Goal: Complete application form

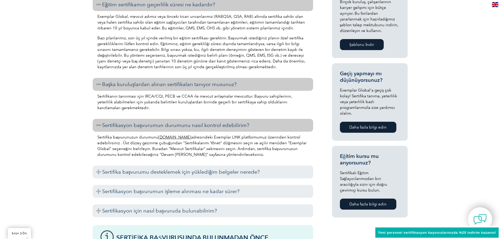
scroll to position [7681, 0]
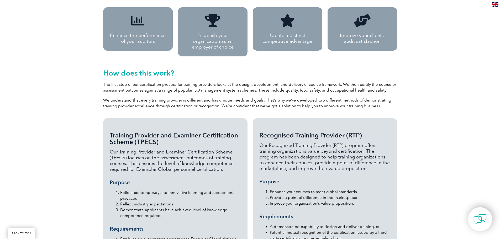
scroll to position [7698, 0]
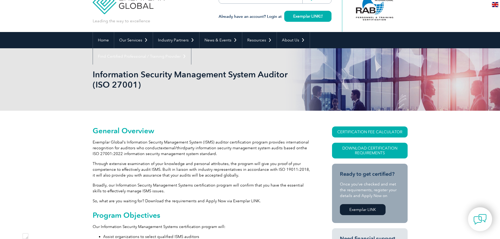
scroll to position [26, 0]
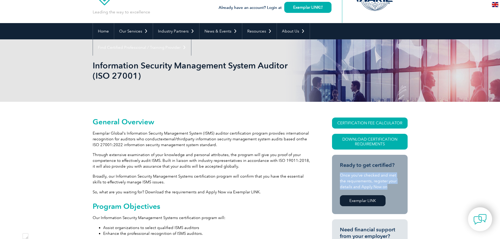
drag, startPoint x: 388, startPoint y: 187, endPoint x: 338, endPoint y: 174, distance: 52.6
type textarea "Once you’ve checked and met the requirements, register your details and Apply N…"
click at [338, 174] on section "Ready to get certified? Once you’ve checked and met the requirements, register …" at bounding box center [370, 184] width 76 height 59
click at [334, 166] on div at bounding box center [334, 166] width 0 height 0
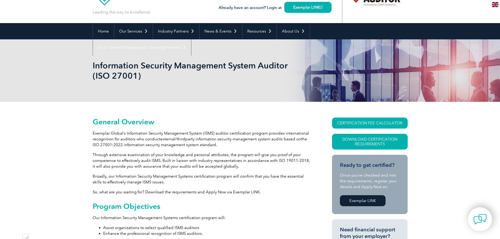
click at [216, 192] on p "So, what are you waiting for? Download the requirements and Apply Now via Exemp…" at bounding box center [203, 192] width 220 height 6
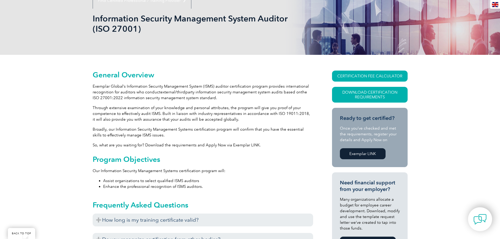
scroll to position [79, 0]
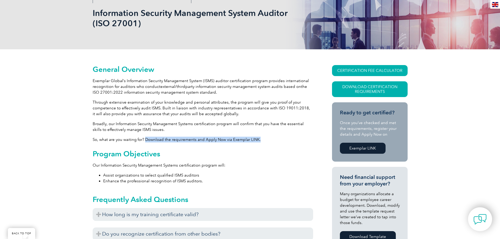
drag, startPoint x: 145, startPoint y: 139, endPoint x: 262, endPoint y: 138, distance: 116.5
click at [262, 138] on p "So, what are you waiting for? Download the requirements and Apply Now via Exemp…" at bounding box center [203, 140] width 220 height 6
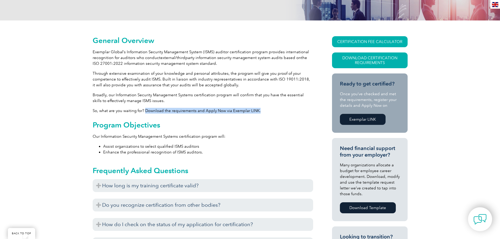
scroll to position [157, 0]
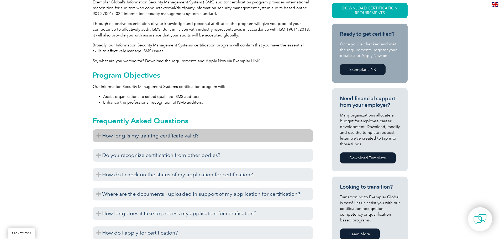
click at [213, 136] on h3 "How long is my training certificate valid?" at bounding box center [203, 135] width 220 height 13
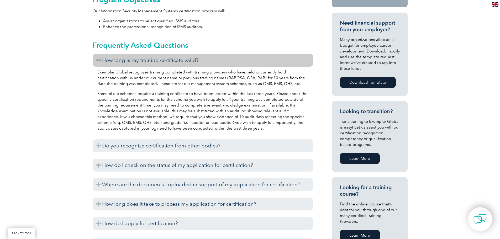
scroll to position [236, 0]
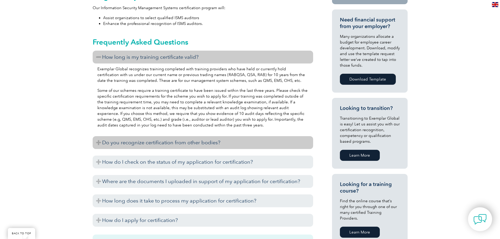
click at [199, 143] on h3 "Do you recognize certification from other bodies?" at bounding box center [203, 142] width 220 height 13
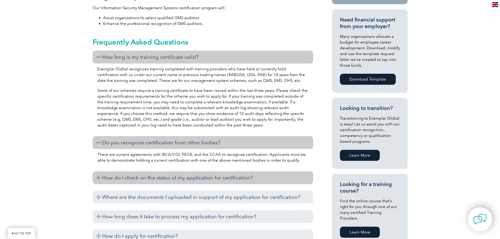
click at [174, 176] on h3 "How do I check on the status of my application for certification?" at bounding box center [203, 177] width 220 height 13
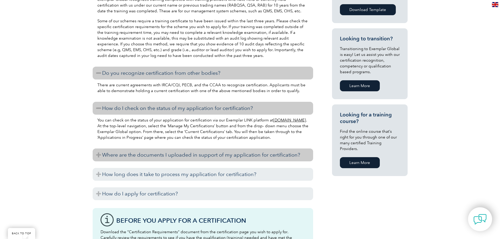
scroll to position [315, 0]
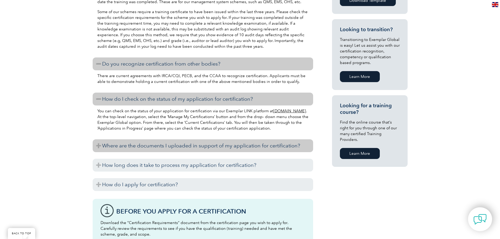
click at [188, 146] on h3 "Where are the documents I uploaded in support of my application for certificati…" at bounding box center [203, 145] width 220 height 13
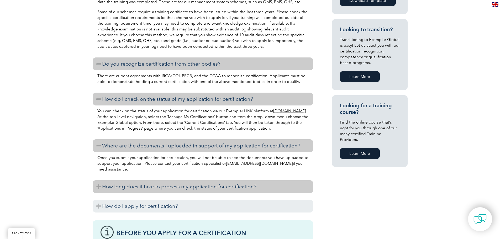
click at [168, 187] on h3 "How long does it take to process my application for certification?" at bounding box center [203, 186] width 220 height 13
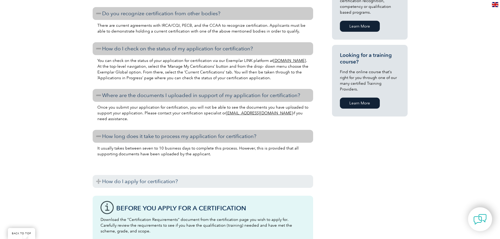
scroll to position [367, 0]
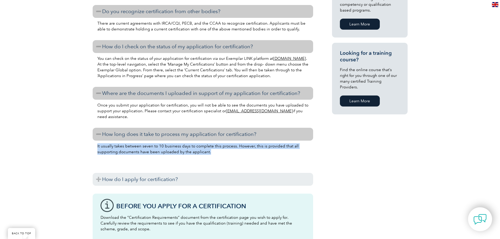
drag, startPoint x: 209, startPoint y: 153, endPoint x: 96, endPoint y: 145, distance: 113.3
click at [96, 145] on div "It usually takes between seven to 10 business days to complete this process. Ho…" at bounding box center [203, 155] width 220 height 28
click at [93, 136] on div at bounding box center [93, 136] width 0 height 0
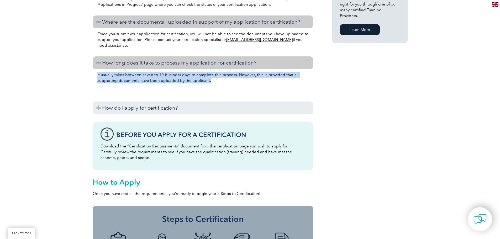
scroll to position [472, 0]
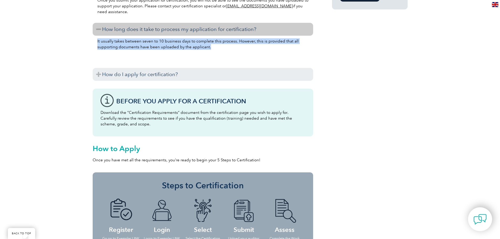
drag, startPoint x: 141, startPoint y: 125, endPoint x: 98, endPoint y: 114, distance: 44.0
click at [98, 114] on div "Before You Apply For a Certification Download the “Certification Requirements” …" at bounding box center [203, 113] width 220 height 48
click at [95, 103] on div at bounding box center [95, 103] width 0 height 0
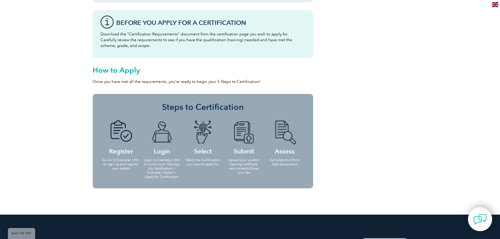
scroll to position [551, 0]
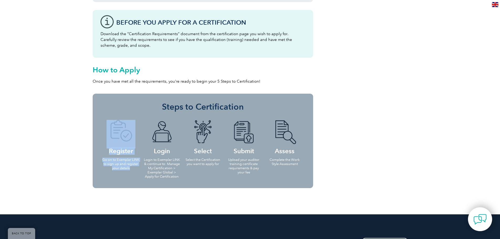
drag, startPoint x: 136, startPoint y: 168, endPoint x: 112, endPoint y: 142, distance: 35.1
click at [112, 142] on li "Register Go on to Exemplar LINK to sign up and register your details" at bounding box center [120, 145] width 41 height 60
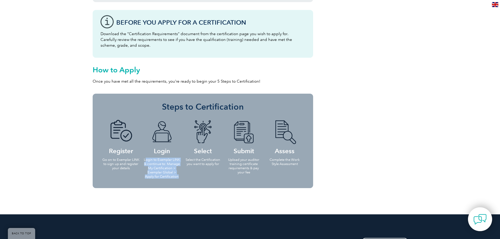
drag, startPoint x: 182, startPoint y: 179, endPoint x: 145, endPoint y: 160, distance: 41.9
click at [145, 160] on li "Login Login to Exemplar LINK & continue to: Manage My Certification > Exemplar …" at bounding box center [161, 149] width 41 height 68
click at [141, 150] on div at bounding box center [141, 150] width 0 height 0
click at [179, 178] on p "Login to Exemplar LINK & continue to: Manage My Certification > Exemplar Global…" at bounding box center [162, 168] width 38 height 21
drag, startPoint x: 222, startPoint y: 163, endPoint x: 184, endPoint y: 156, distance: 38.9
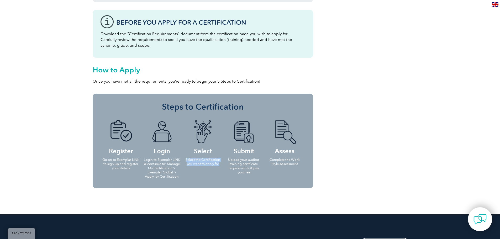
click at [184, 156] on li "Select Select the Certification you want to apply for" at bounding box center [202, 143] width 41 height 56
click at [180, 150] on div at bounding box center [180, 150] width 0 height 0
click at [215, 176] on ul "Register Go on to Exemplar LINK to sign up and register your details Login Logi…" at bounding box center [202, 149] width 205 height 68
drag, startPoint x: 255, startPoint y: 172, endPoint x: 227, endPoint y: 159, distance: 31.3
click at [227, 159] on p "Upload your auditor training certificate requirements & pay your fee" at bounding box center [244, 166] width 38 height 17
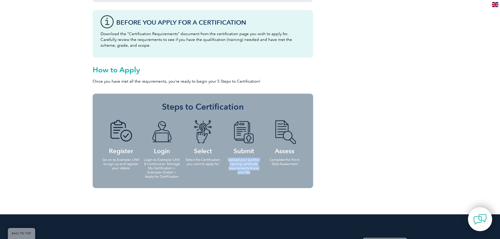
click at [224, 150] on div at bounding box center [224, 150] width 0 height 0
click at [238, 179] on ul "Register Go on to Exemplar LINK to sign up and register your details Login Logi…" at bounding box center [202, 149] width 205 height 68
drag, startPoint x: 299, startPoint y: 165, endPoint x: 269, endPoint y: 159, distance: 30.7
click at [269, 159] on p "Complete the Work Style Assessment" at bounding box center [285, 162] width 38 height 8
click at [266, 150] on div at bounding box center [266, 150] width 0 height 0
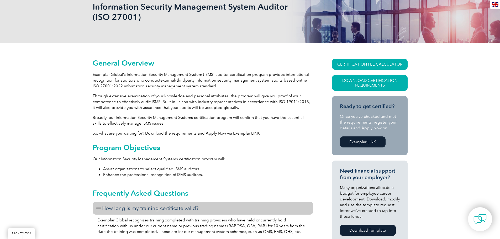
scroll to position [52, 0]
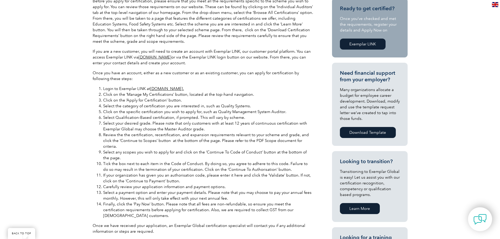
scroll to position [184, 0]
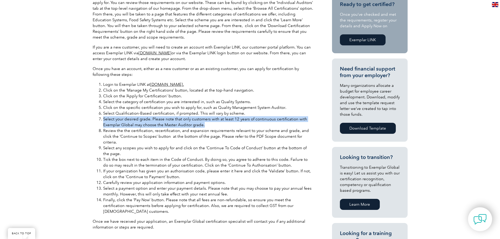
drag, startPoint x: 211, startPoint y: 127, endPoint x: 103, endPoint y: 120, distance: 107.7
type textarea "Select your desired grade. Please note that only customers with at least 12 yea…"
click at [103, 120] on li "Select your desired grade. Please note that only customers with at least 12 yea…" at bounding box center [208, 122] width 210 height 12
click at [100, 109] on div at bounding box center [100, 109] width 0 height 0
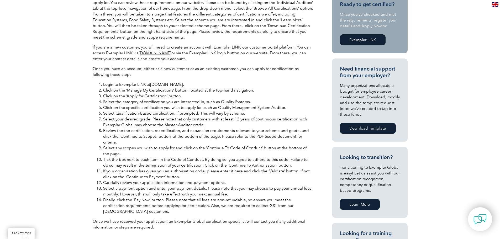
click at [195, 110] on li "Click on the specific certification you wish to apply for, such as Quality Mana…" at bounding box center [208, 108] width 210 height 6
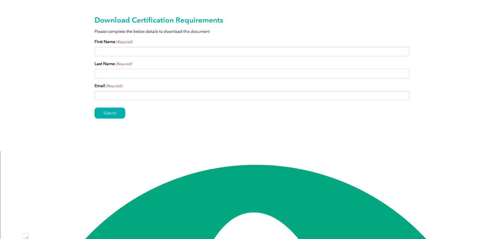
scroll to position [7698, 0]
click at [118, 51] on input "First Name (Required)" at bounding box center [251, 51] width 315 height 9
type input "[EMAIL_ADDRESS][DOMAIN_NAME]"
drag, startPoint x: 156, startPoint y: 51, endPoint x: 49, endPoint y: 48, distance: 107.1
click at [49, 48] on div "Download Certification Requirements Please complete the below details to downlo…" at bounding box center [252, 75] width 504 height 151
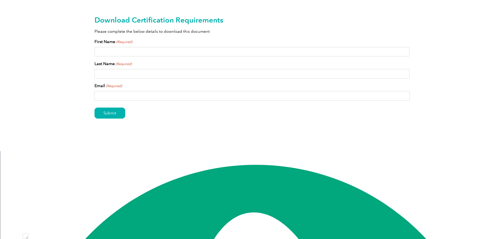
click at [100, 97] on input "Email (Required)" at bounding box center [251, 95] width 315 height 9
paste input "[EMAIL_ADDRESS][DOMAIN_NAME]"
type input "[EMAIL_ADDRESS][DOMAIN_NAME]"
click at [109, 51] on input "First Name (Required)" at bounding box center [251, 51] width 315 height 9
type input "[PERSON_NAME]"
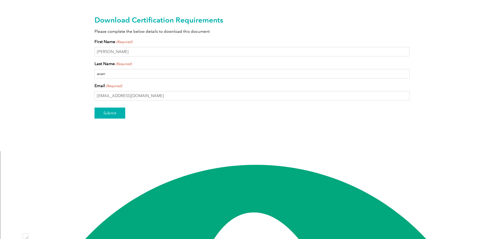
type input "avan"
click at [109, 113] on input "Submit" at bounding box center [109, 113] width 31 height 11
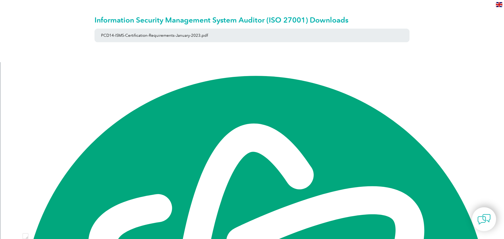
scroll to position [7698, 0]
